Goal: Browse casually

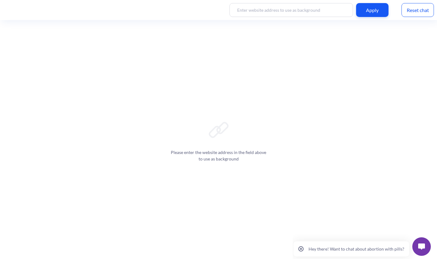
click at [77, 157] on div "Please enter the website address in the field above to use as background" at bounding box center [218, 141] width 437 height 242
click at [370, 250] on p "Hey there! Want to chat about abortion with pills?" at bounding box center [356, 248] width 96 height 5
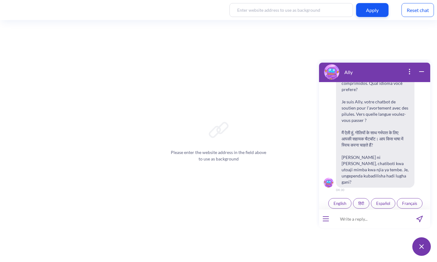
scroll to position [96, 0]
click at [128, 82] on div "Please enter the website address in the field above to use as background" at bounding box center [218, 141] width 437 height 242
click at [108, 140] on div "Please enter the website address in the field above to use as background" at bounding box center [218, 141] width 437 height 242
click at [326, 223] on div at bounding box center [326, 219] width 14 height 19
click at [326, 219] on icon "open menu" at bounding box center [326, 219] width 6 height 0
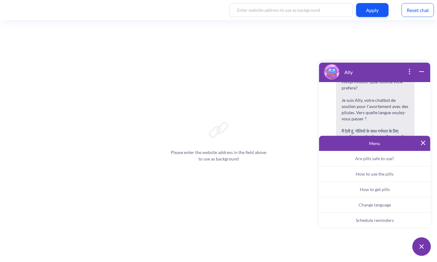
click at [89, 149] on div "Please enter the website address in the field above to use as background" at bounding box center [218, 141] width 437 height 242
click at [423, 142] on img at bounding box center [423, 143] width 4 height 4
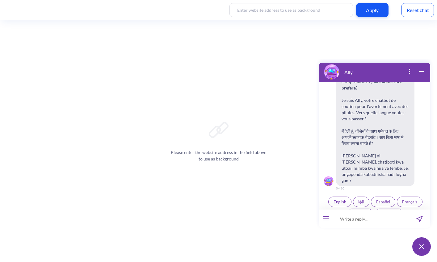
click at [212, 102] on div "Please enter the website address in the field above to use as background" at bounding box center [218, 141] width 437 height 242
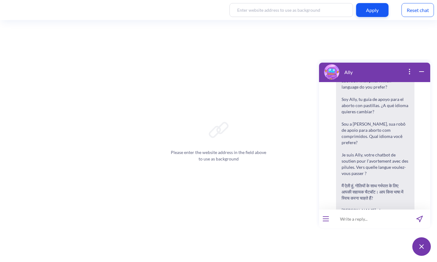
scroll to position [0, 0]
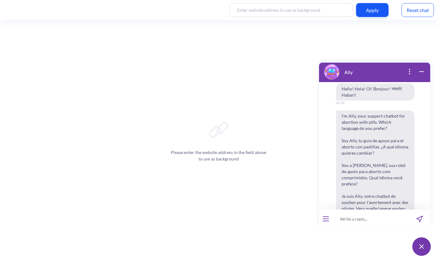
click at [345, 48] on div "Please enter the website address in the field above to use as background" at bounding box center [218, 141] width 437 height 242
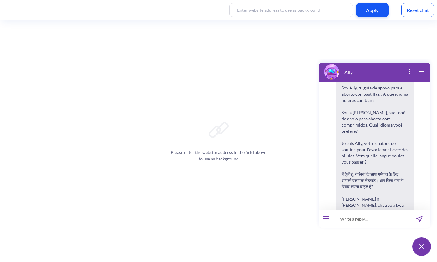
scroll to position [96, 0]
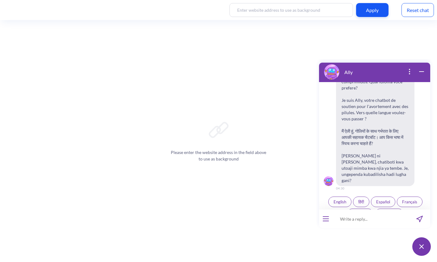
click at [342, 197] on button "English" at bounding box center [339, 202] width 23 height 10
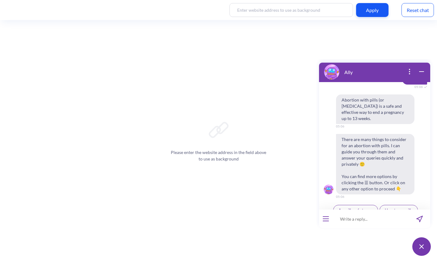
scroll to position [218, 0]
drag, startPoint x: 333, startPoint y: 47, endPoint x: 307, endPoint y: 41, distance: 26.5
click at [333, 47] on div "Please enter the website address in the field above to use as background" at bounding box center [218, 141] width 437 height 242
